Goal: Task Accomplishment & Management: Manage account settings

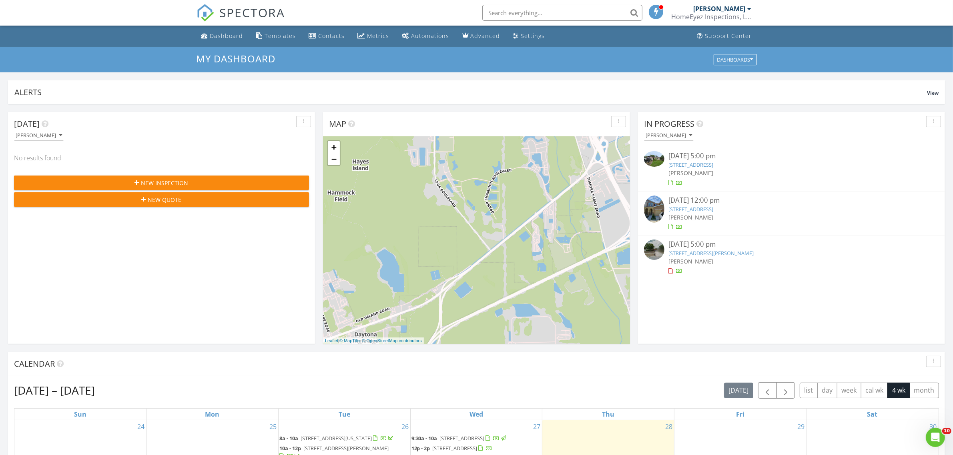
click at [726, 9] on div "[PERSON_NAME]" at bounding box center [719, 9] width 52 height 8
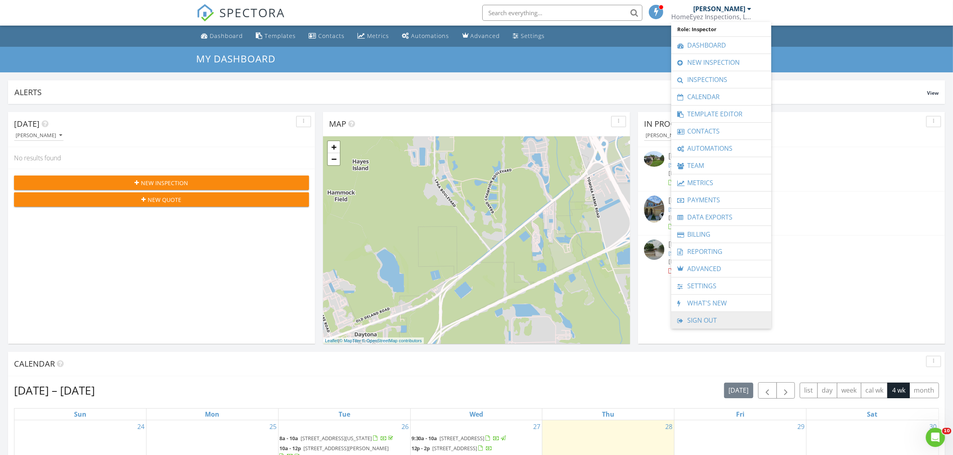
click at [703, 322] on link "Sign Out" at bounding box center [721, 320] width 92 height 17
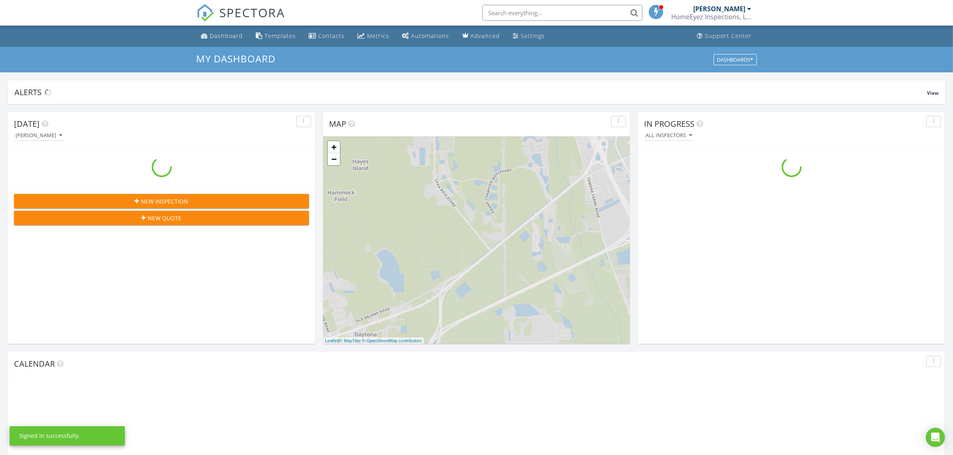
scroll to position [743, 968]
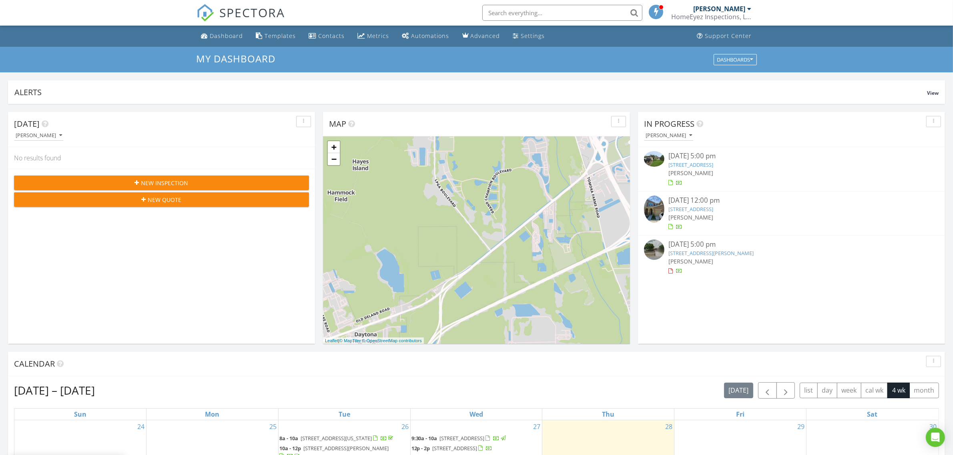
click at [699, 250] on link "4572 Phipps Dr, Port Orange, FL 32129" at bounding box center [710, 253] width 85 height 7
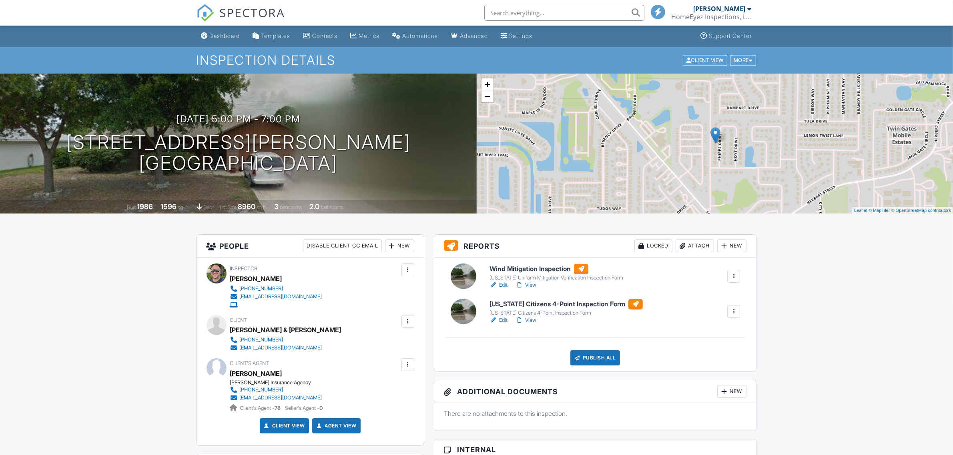
click at [499, 284] on link "Edit" at bounding box center [498, 285] width 18 height 8
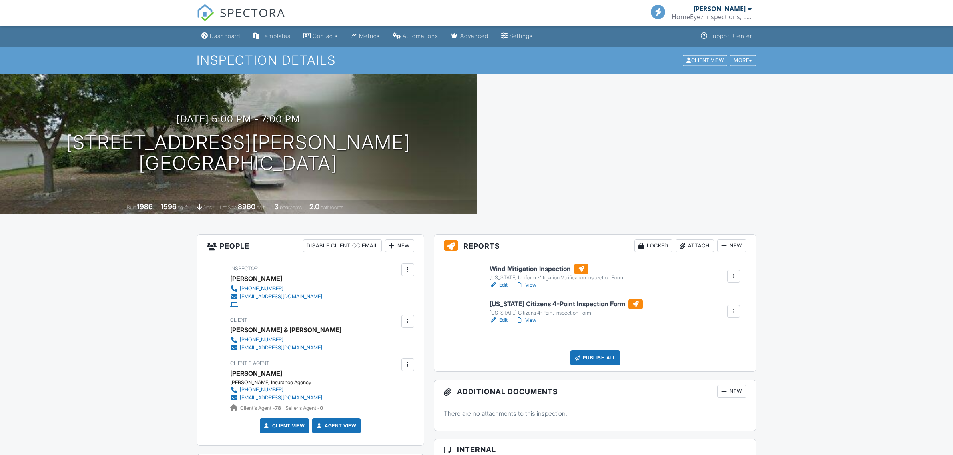
click at [501, 319] on link "Edit" at bounding box center [498, 320] width 18 height 8
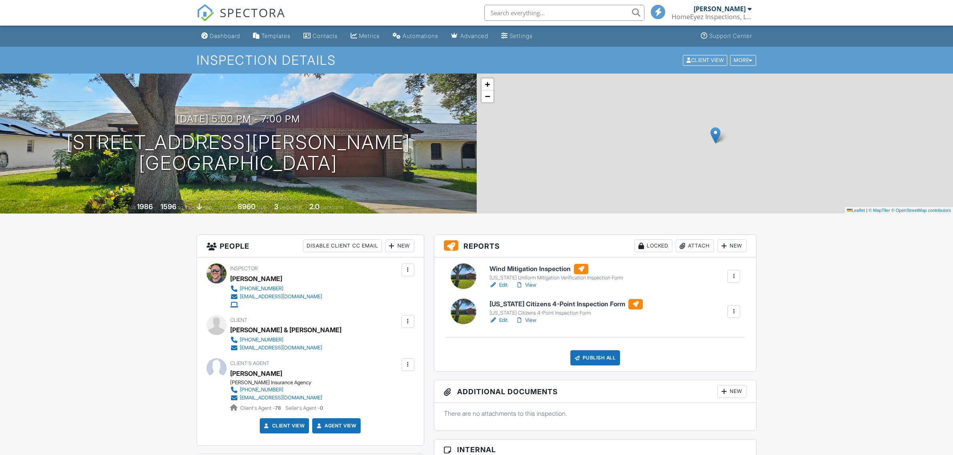
scroll to position [1, 0]
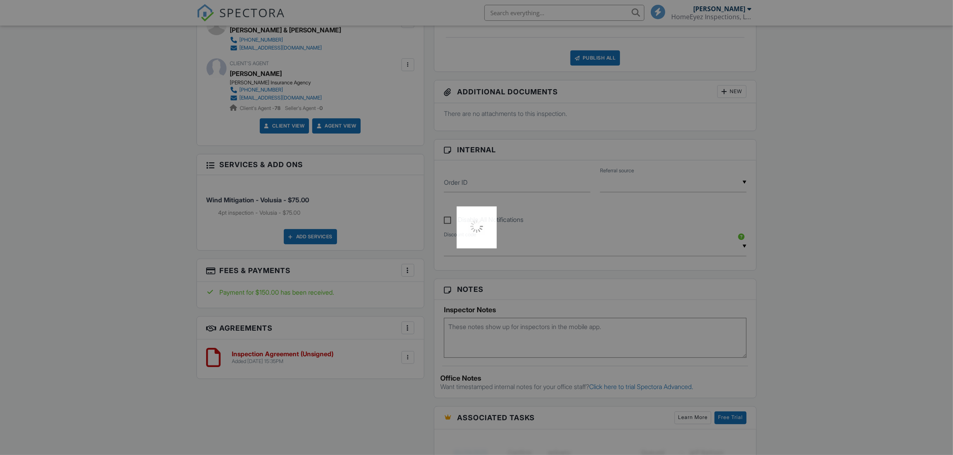
scroll to position [0, 0]
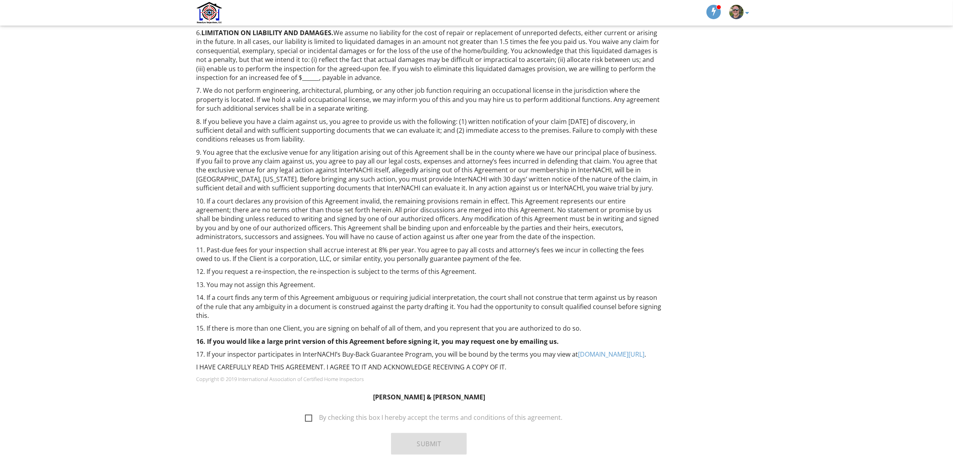
scroll to position [390, 0]
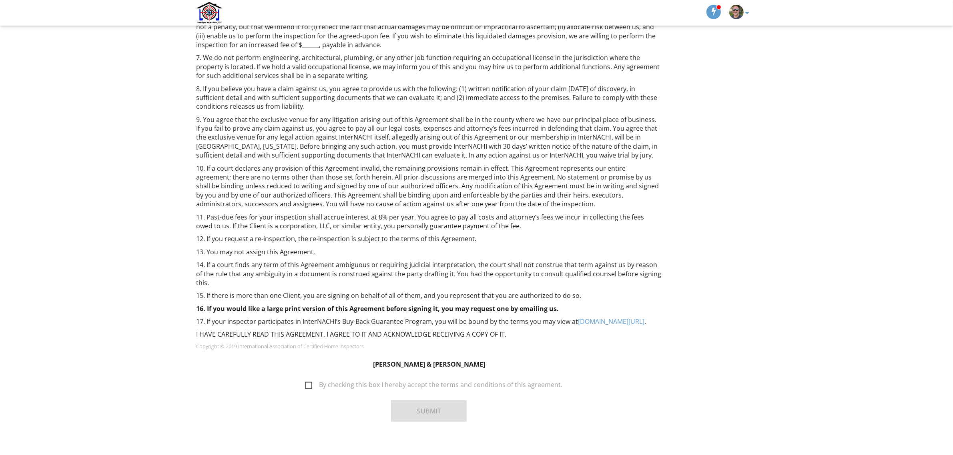
click at [359, 394] on div "Submit" at bounding box center [429, 411] width 475 height 34
click at [365, 381] on label "By checking this box I hereby accept the terms and conditions of this agreement." at bounding box center [433, 386] width 257 height 10
click at [305, 378] on input "By checking this box I hereby accept the terms and conditions of this agreement." at bounding box center [302, 380] width 5 height 5
checkbox input "true"
click at [429, 400] on button "Submit" at bounding box center [429, 411] width 76 height 22
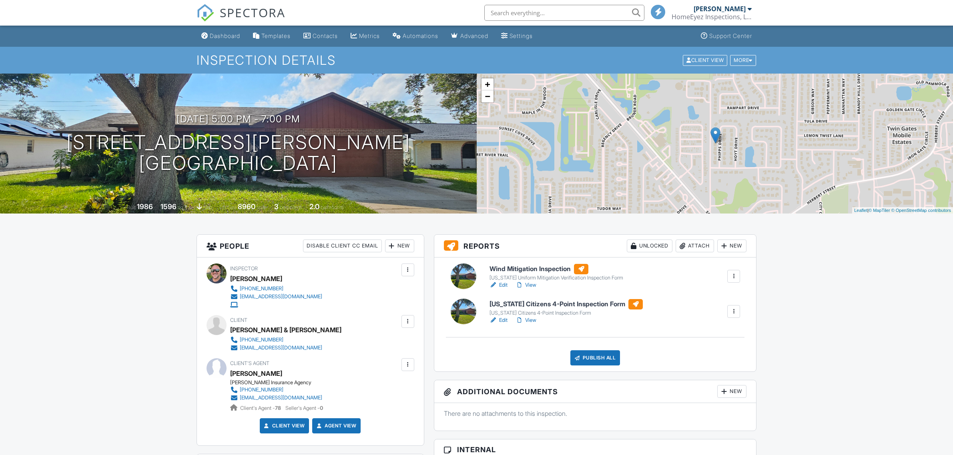
click at [609, 358] on div "Publish All" at bounding box center [595, 357] width 50 height 15
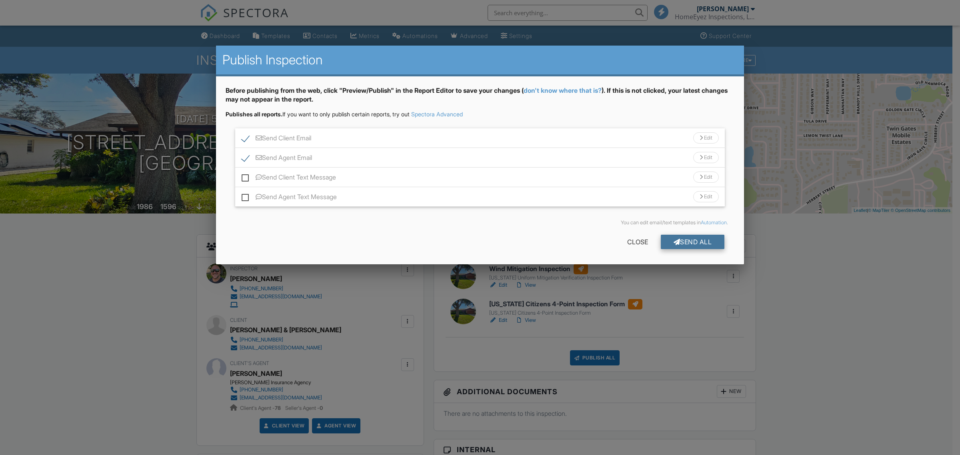
click at [689, 242] on div "Send All" at bounding box center [693, 242] width 64 height 14
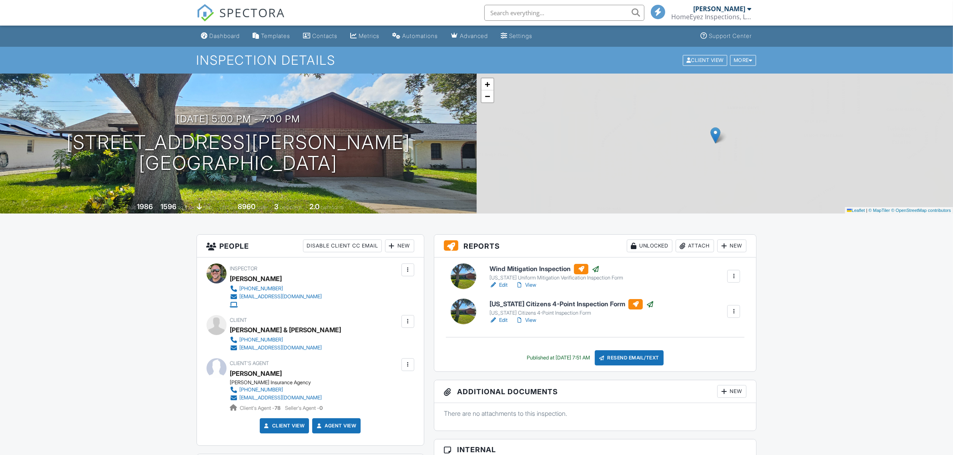
click at [221, 34] on div "Dashboard" at bounding box center [225, 35] width 30 height 7
